Goal: Complete application form

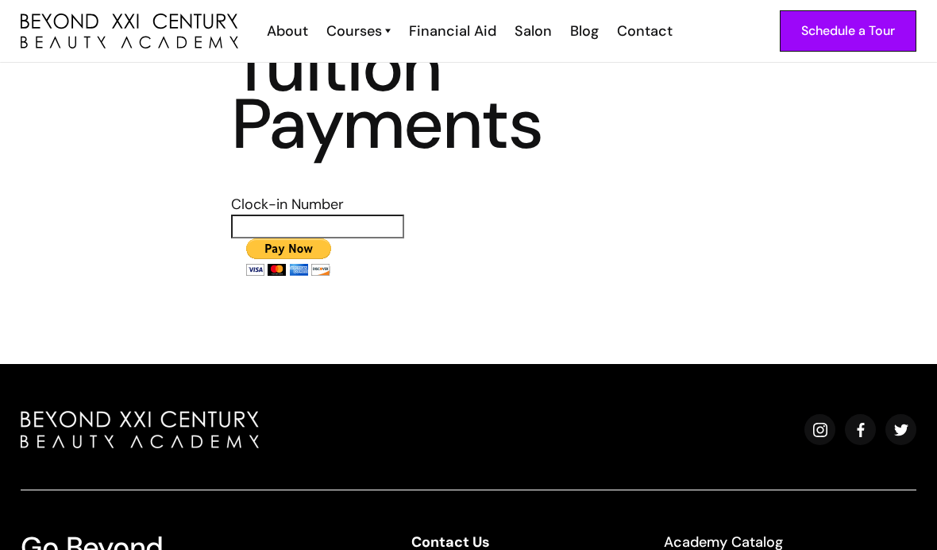
scroll to position [96, 0]
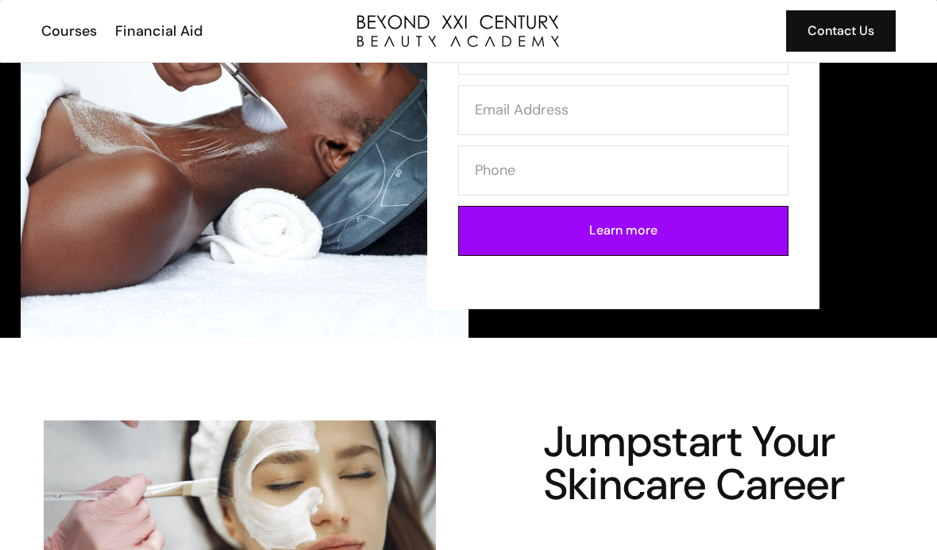
scroll to position [295, 0]
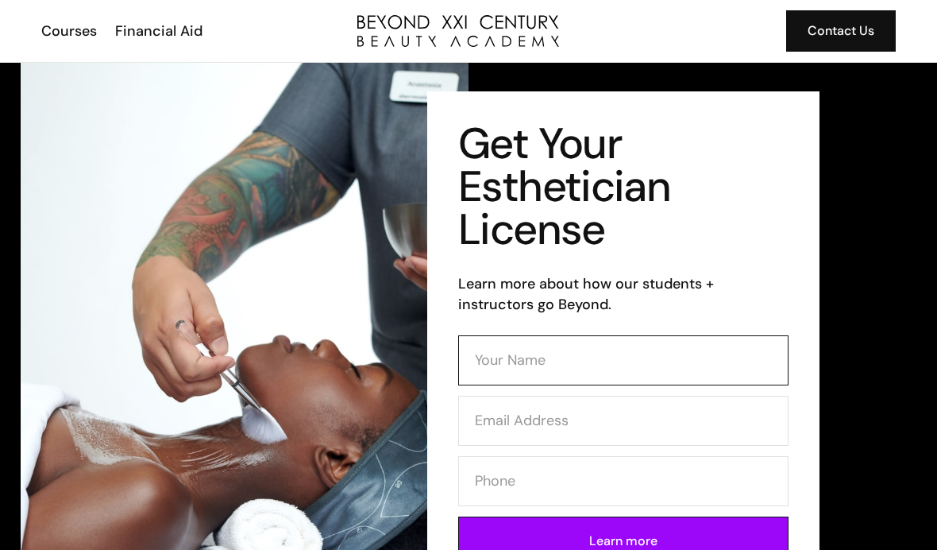
click at [731, 357] on input "Contact Form (Esthi)" at bounding box center [623, 360] width 330 height 50
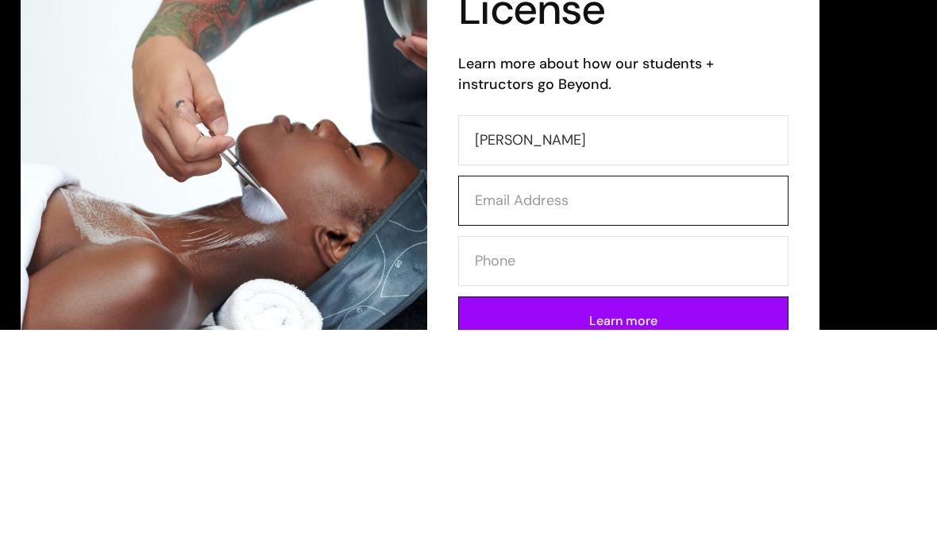
click at [715, 395] on input "Contact Form (Esthi)" at bounding box center [623, 420] width 330 height 50
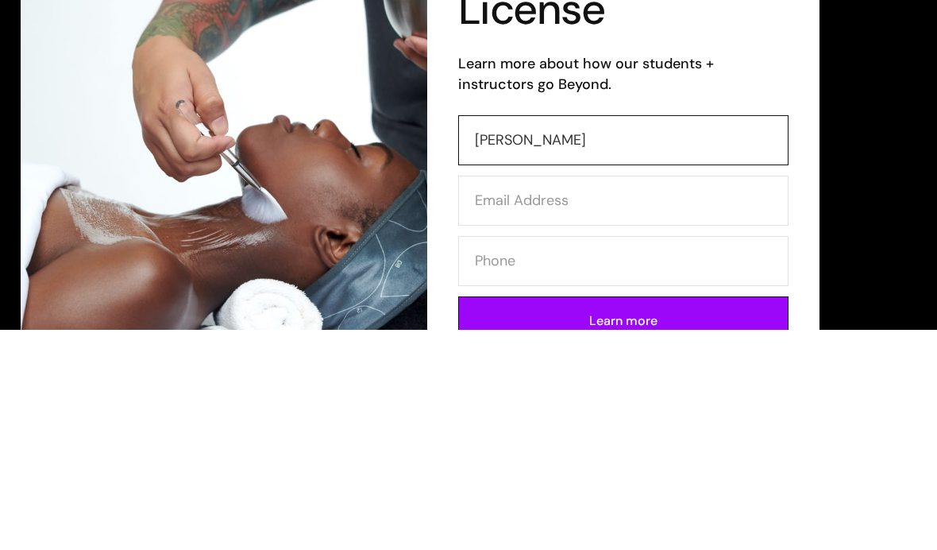
click at [709, 335] on input "Maria" at bounding box center [623, 360] width 330 height 50
type input "M"
type input "Maria"
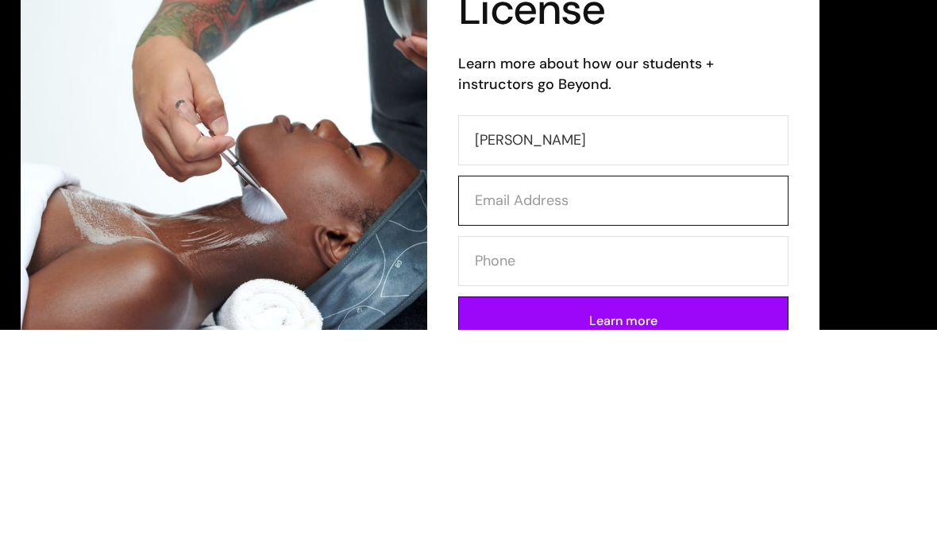
click at [710, 395] on input "Contact Form (Esthi)" at bounding box center [623, 420] width 330 height 50
type input "mariabaltazar2006@Gmail.com"
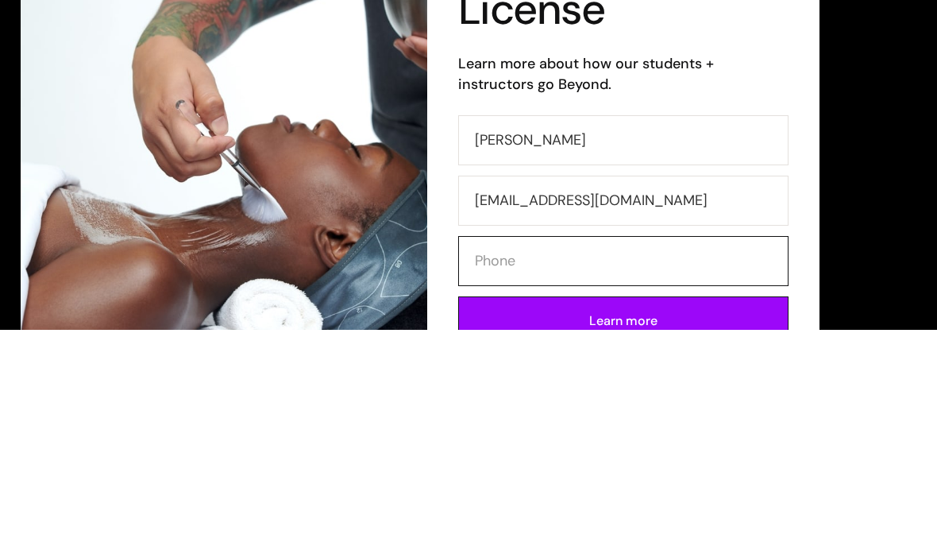
click at [712, 456] on input "Contact Form (Esthi)" at bounding box center [623, 481] width 330 height 50
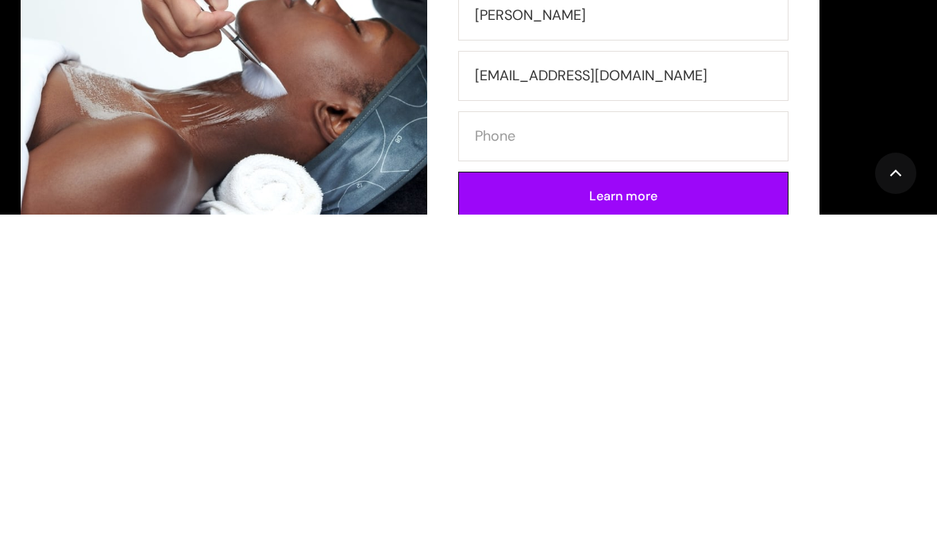
scroll to position [345, 0]
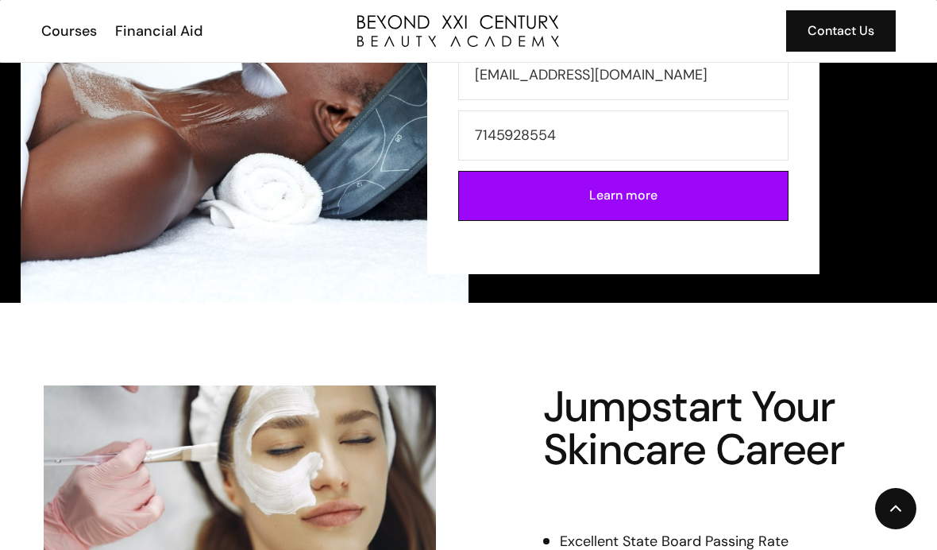
type input "7145928554"
click at [730, 204] on input "Learn more" at bounding box center [623, 196] width 330 height 50
type input "Please wait..."
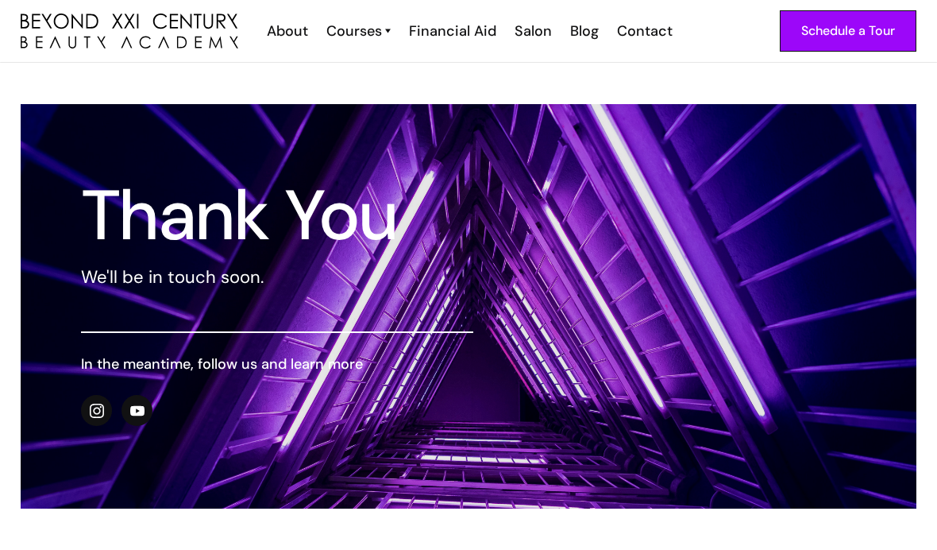
click at [472, 10] on div "Schedule a Tour About Cosmetology Esthetician Manicuring Barber Courses Cosmeto…" at bounding box center [469, 31] width 896 height 62
click at [469, 21] on div "Financial Aid" at bounding box center [452, 31] width 87 height 21
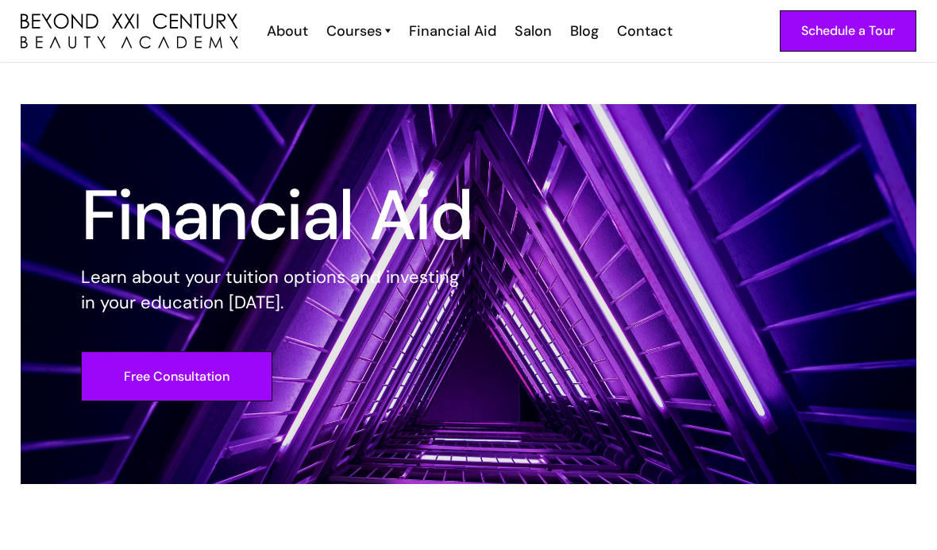
click at [877, 39] on div "Schedule a Tour" at bounding box center [848, 31] width 94 height 21
